Goal: Information Seeking & Learning: Find specific fact

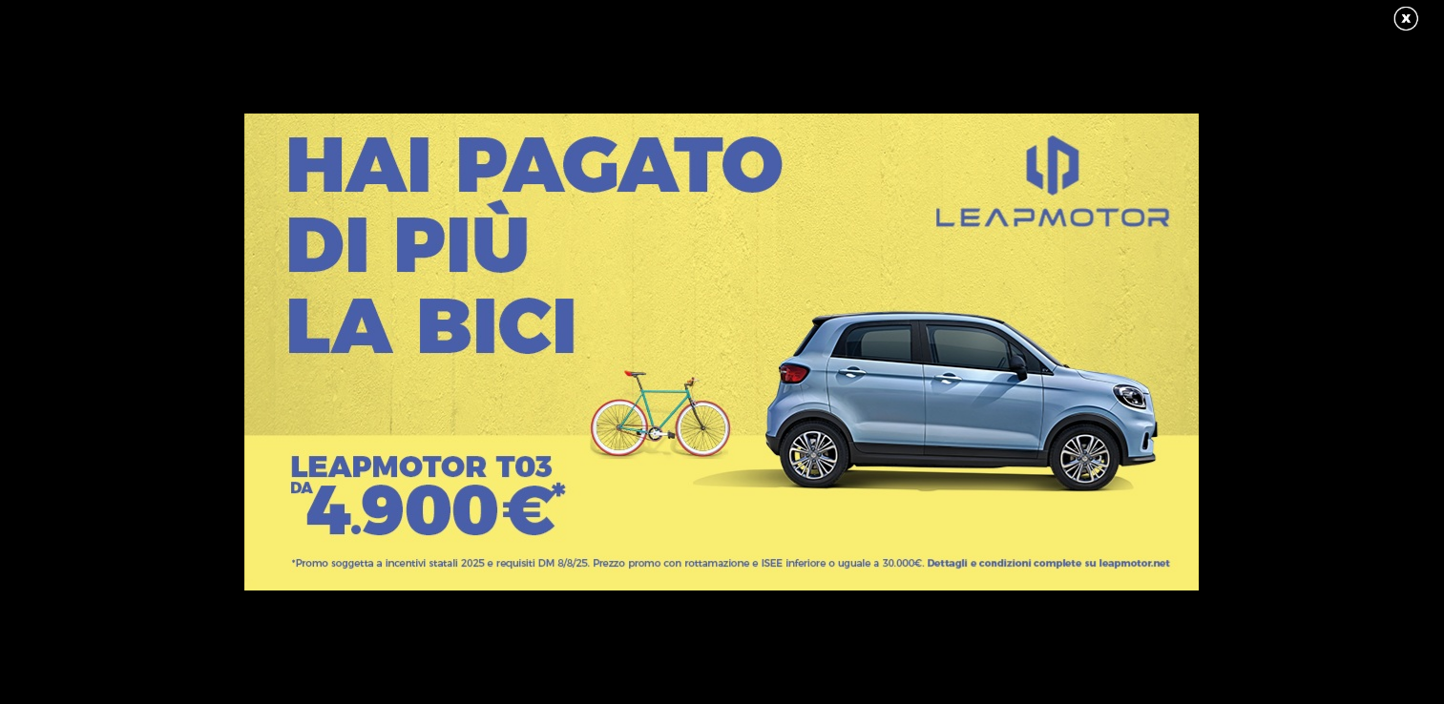
click at [1397, 13] on link at bounding box center [1415, 19] width 48 height 29
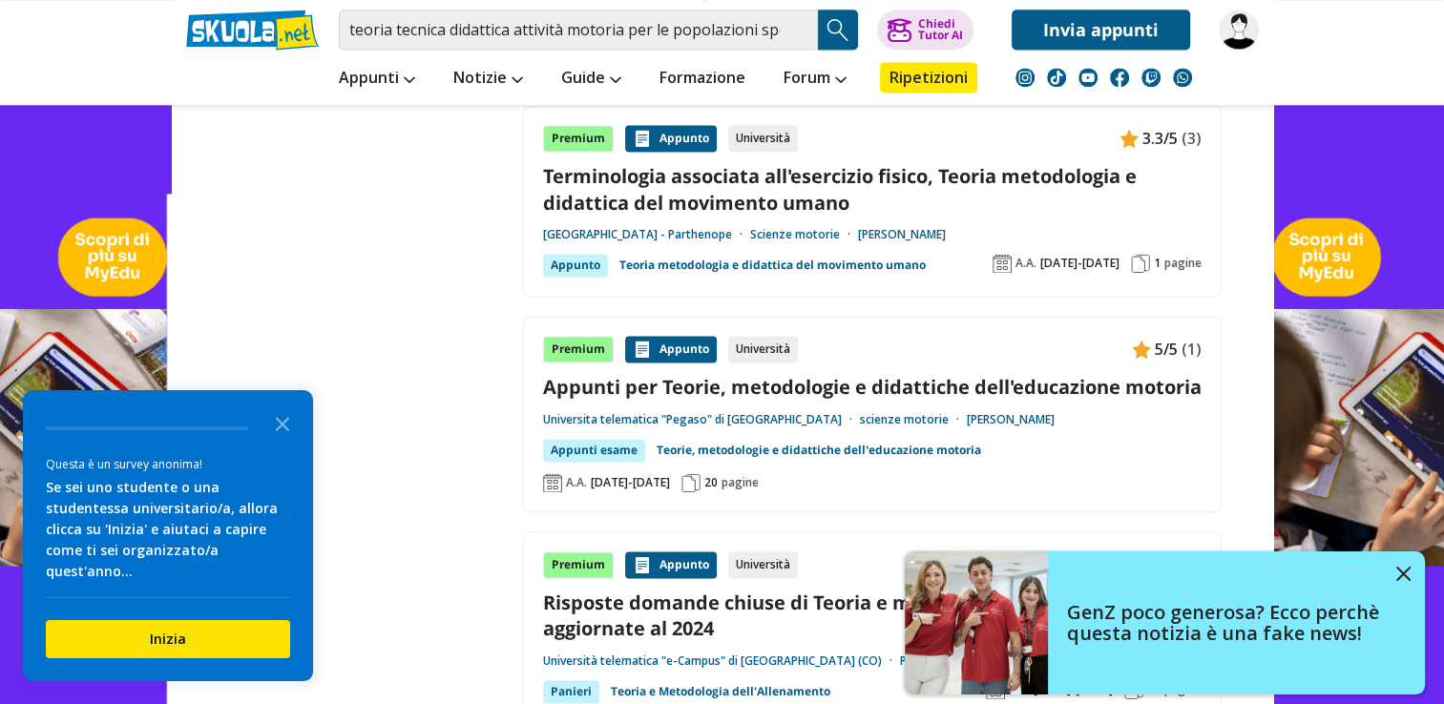
scroll to position [2767, 0]
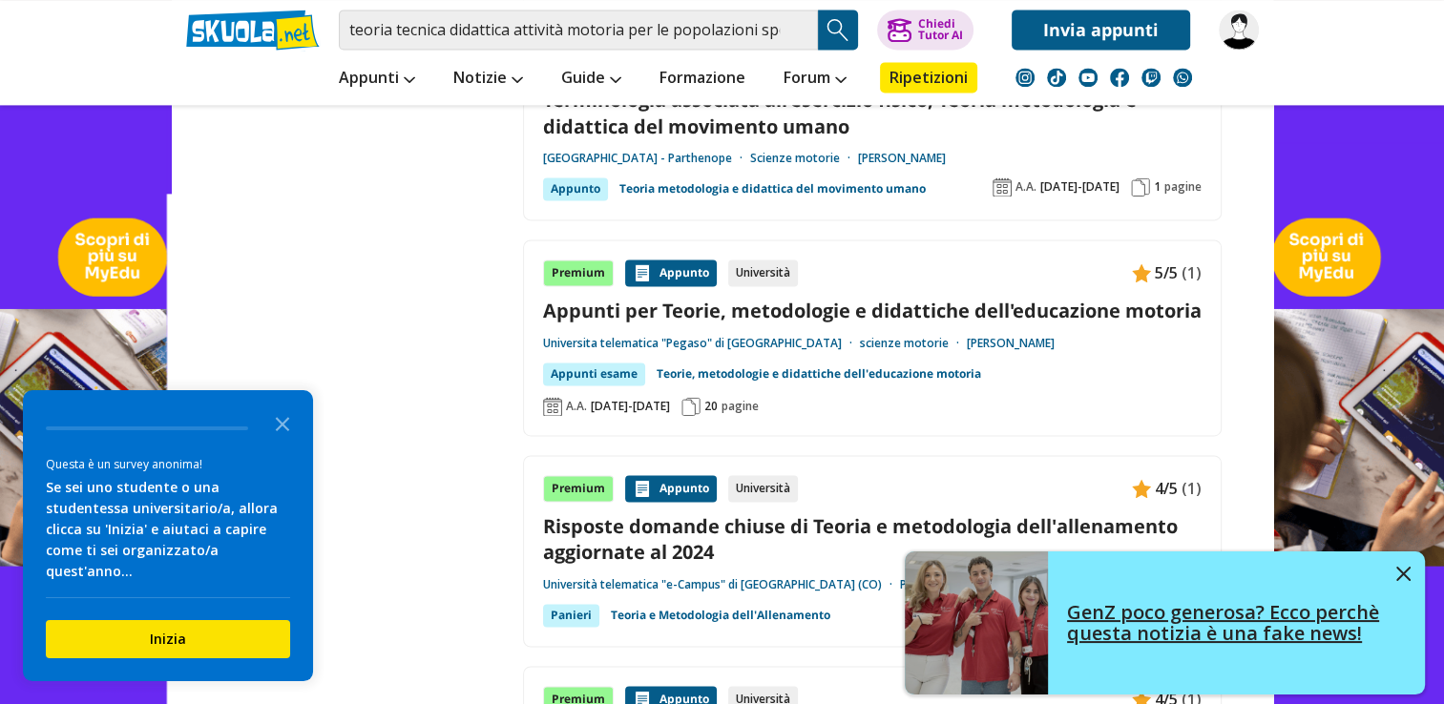
click at [1397, 571] on img at bounding box center [1403, 574] width 14 height 14
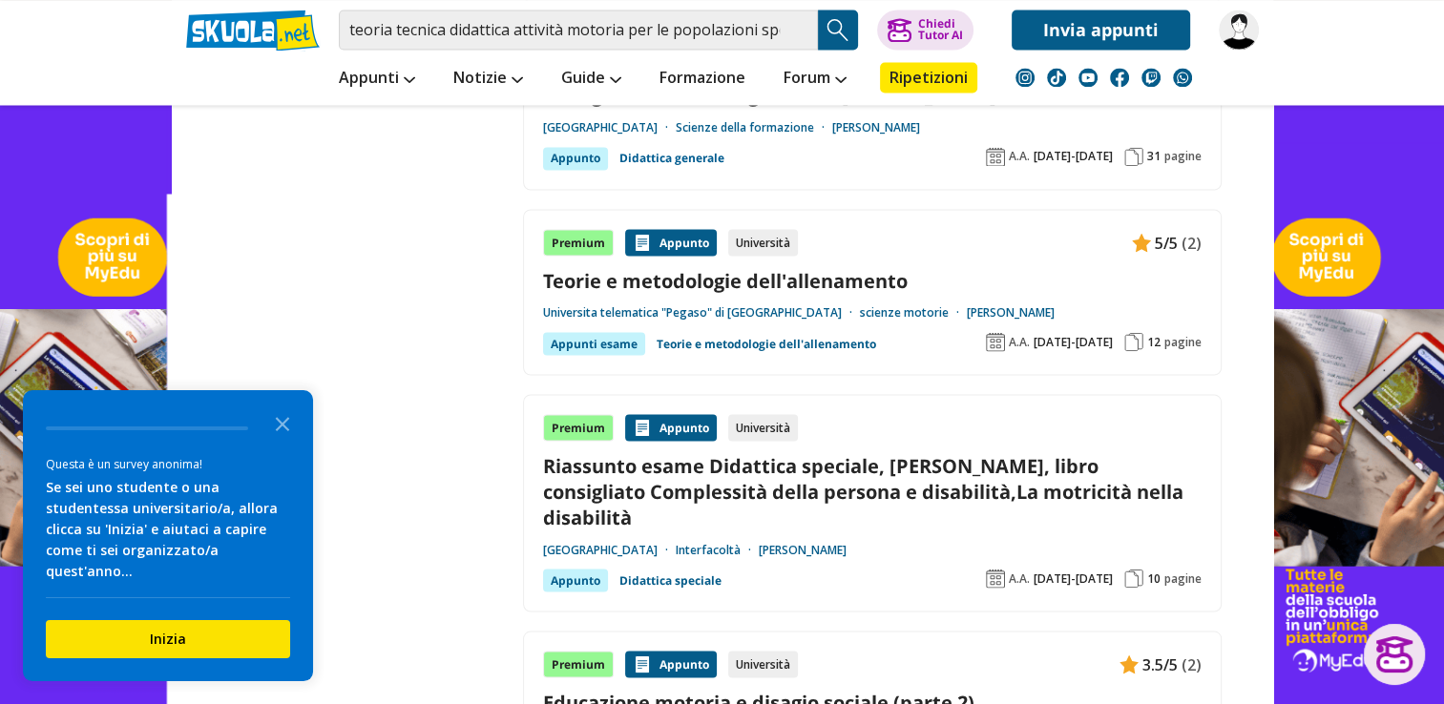
scroll to position [3149, 0]
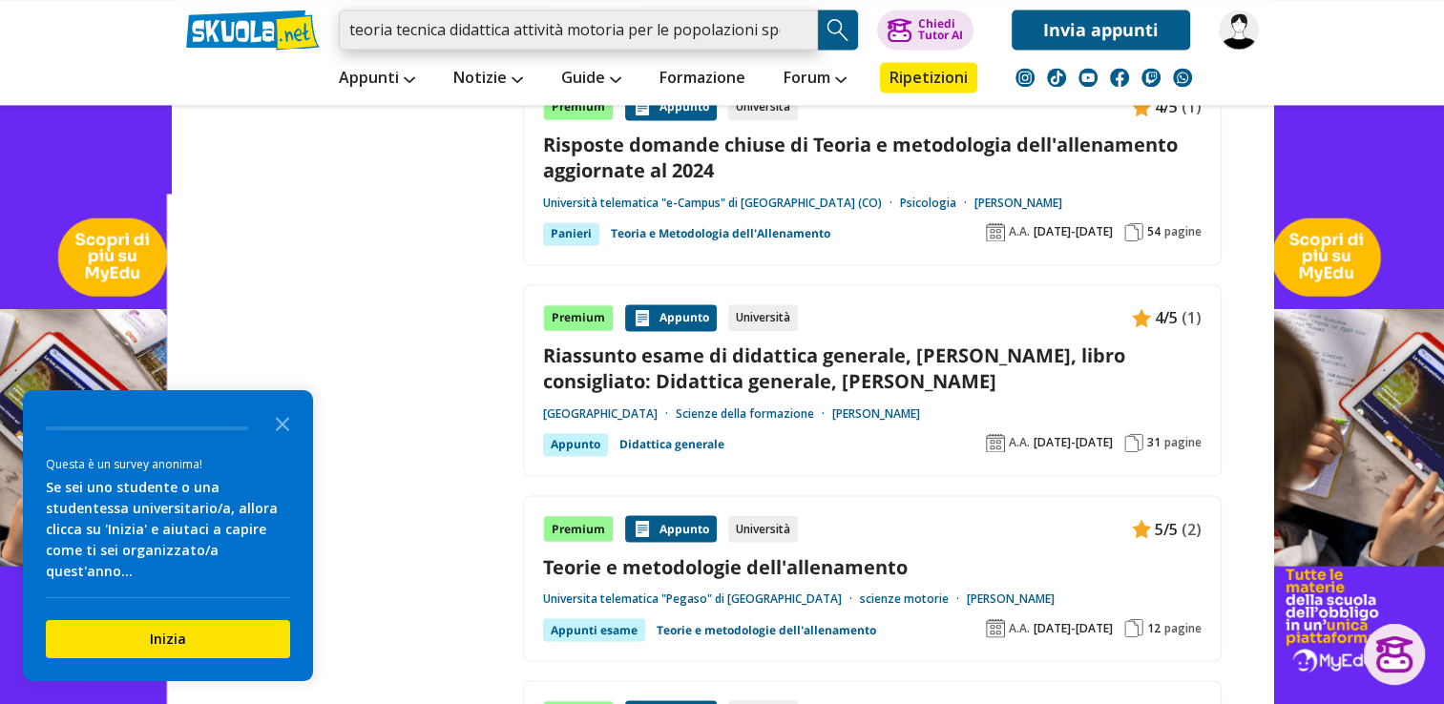
click at [695, 35] on input "teoria tecnica didattica attività motoria per le popolazioni speciali" at bounding box center [578, 30] width 479 height 40
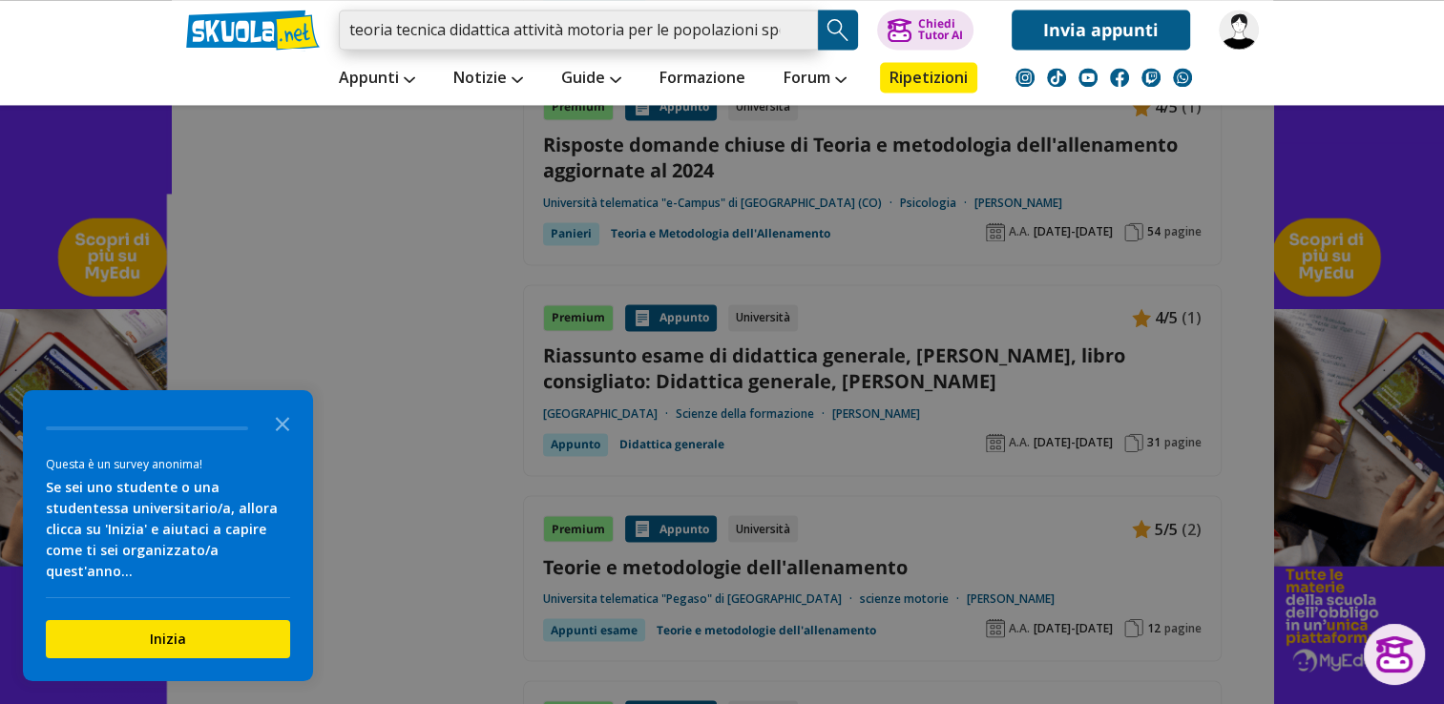
click at [774, 40] on input "teoria tecnica didattica attività motoria per le popolazioni speciali" at bounding box center [578, 30] width 479 height 40
click at [783, 33] on input "teoria tecnica didattica attività motoria per le popolazioni speciali" at bounding box center [578, 30] width 479 height 40
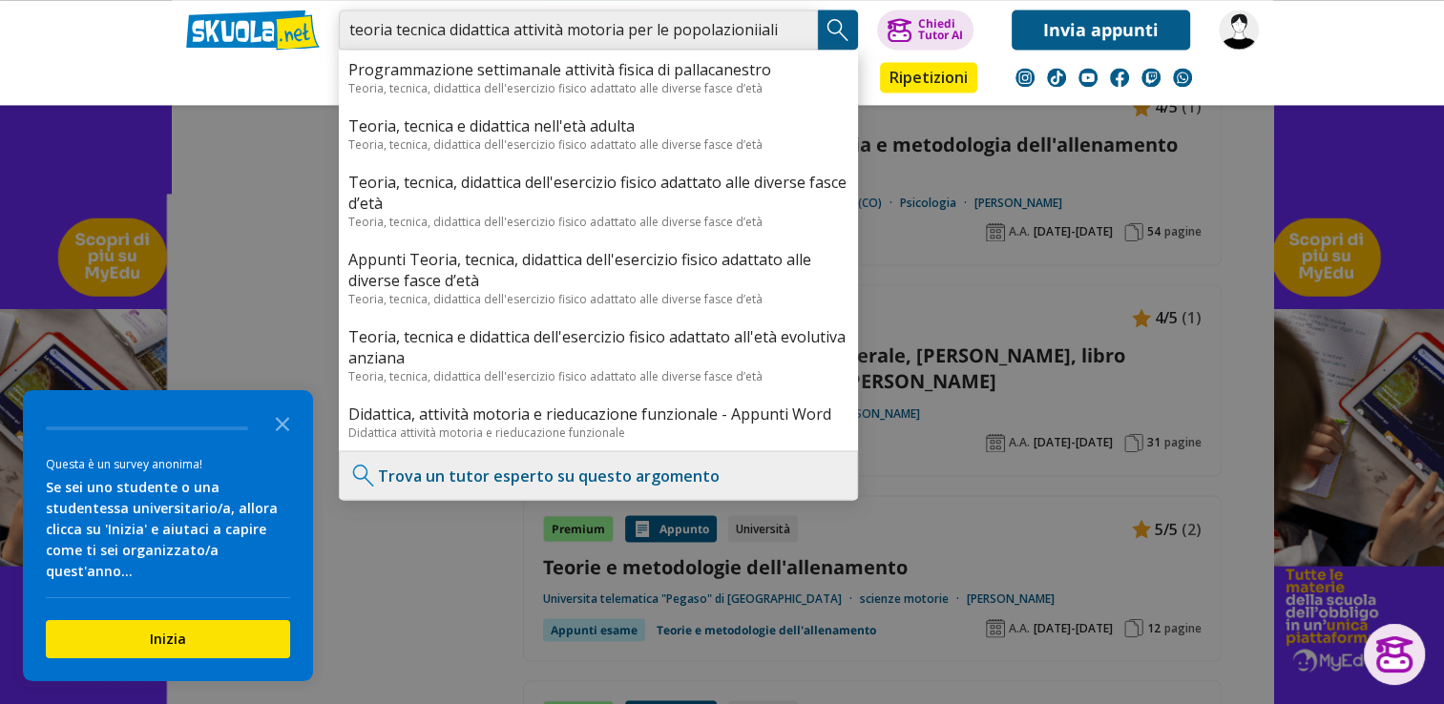
click at [775, 22] on input "teoria tecnica didattica attività motoria per le popolazioniiali" at bounding box center [578, 30] width 479 height 40
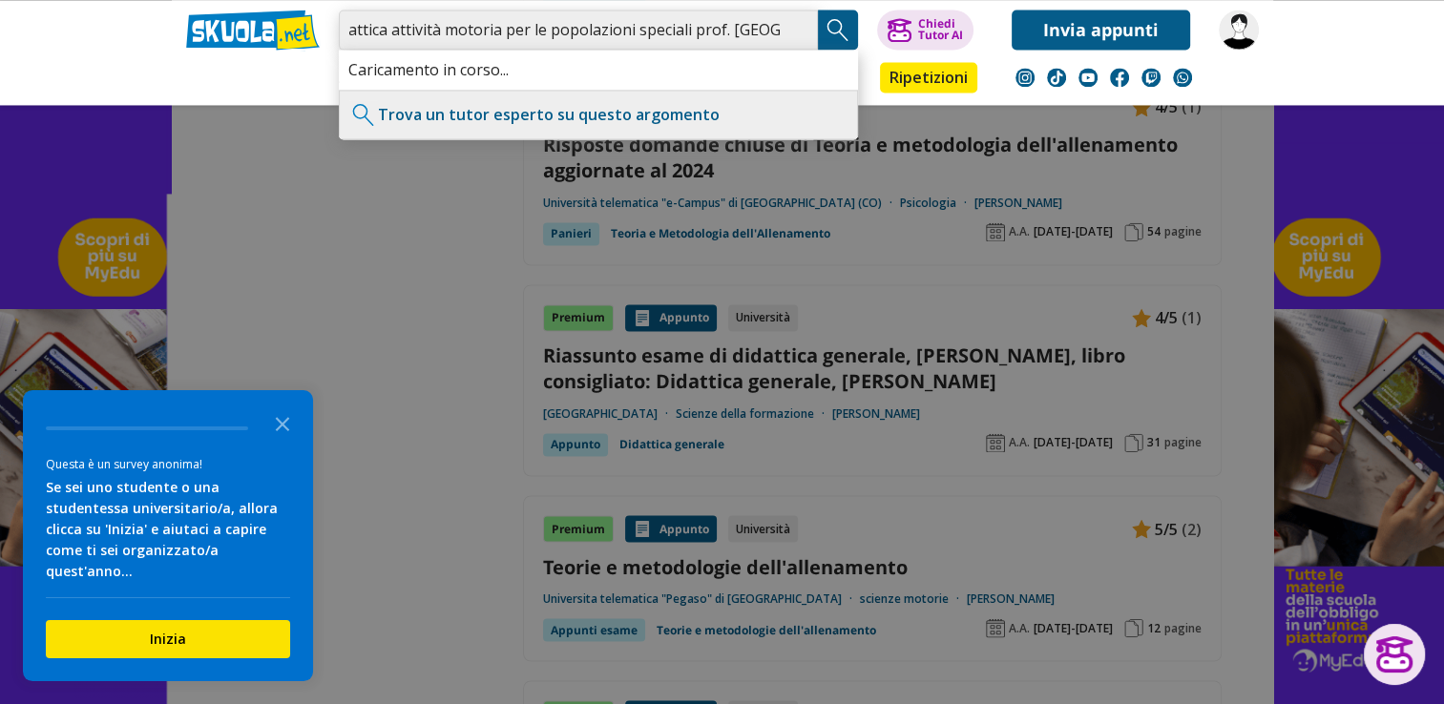
scroll to position [0, 130]
type input "teoria tecnica didattica attività motoria per le popolazioni speciali prof. [GE…"
